Goal: Find specific page/section: Find specific page/section

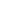
scroll to position [43, 720]
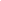
scroll to position [43, 720]
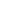
scroll to position [1, 1]
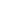
scroll to position [43, 720]
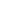
scroll to position [43, 720]
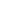
scroll to position [43, 720]
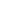
scroll to position [43, 720]
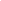
scroll to position [43, 720]
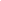
scroll to position [43, 720]
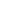
scroll to position [43, 720]
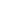
scroll to position [43, 720]
